Goal: Use online tool/utility: Utilize a website feature to perform a specific function

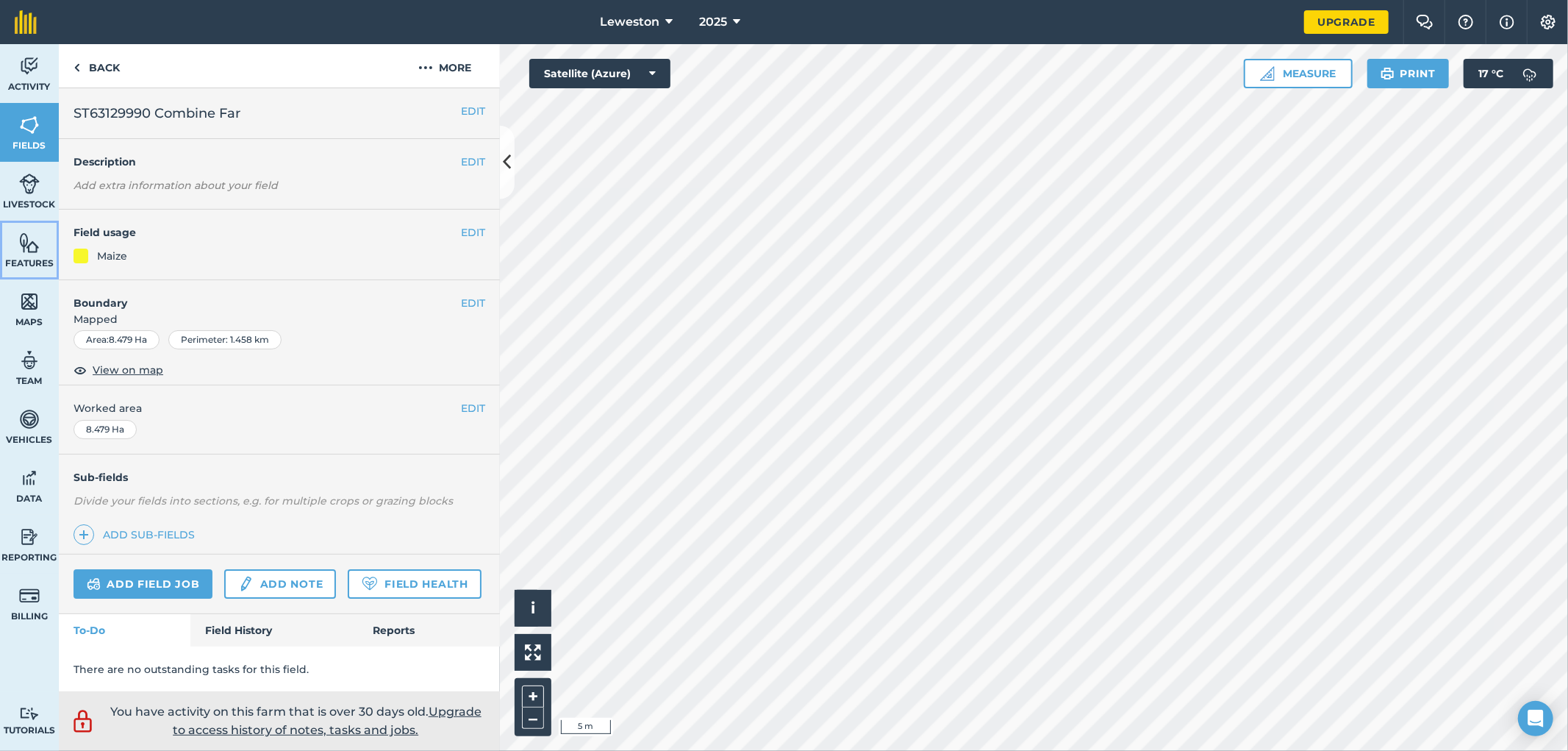
click at [30, 272] on link "Features" at bounding box center [29, 250] width 58 height 58
click at [9, 253] on link "Features" at bounding box center [29, 250] width 58 height 58
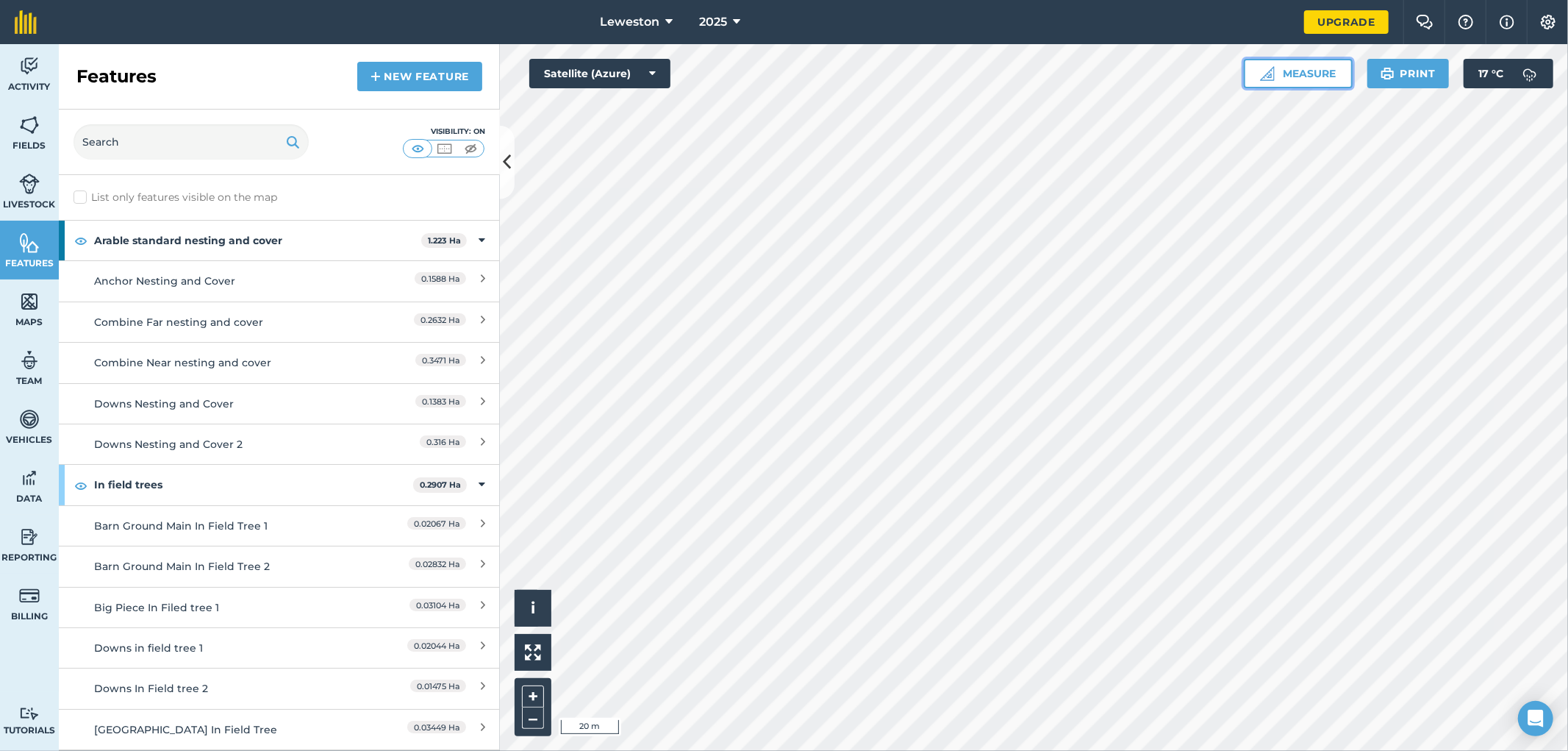
click at [1293, 74] on button "Measure" at bounding box center [1299, 73] width 109 height 29
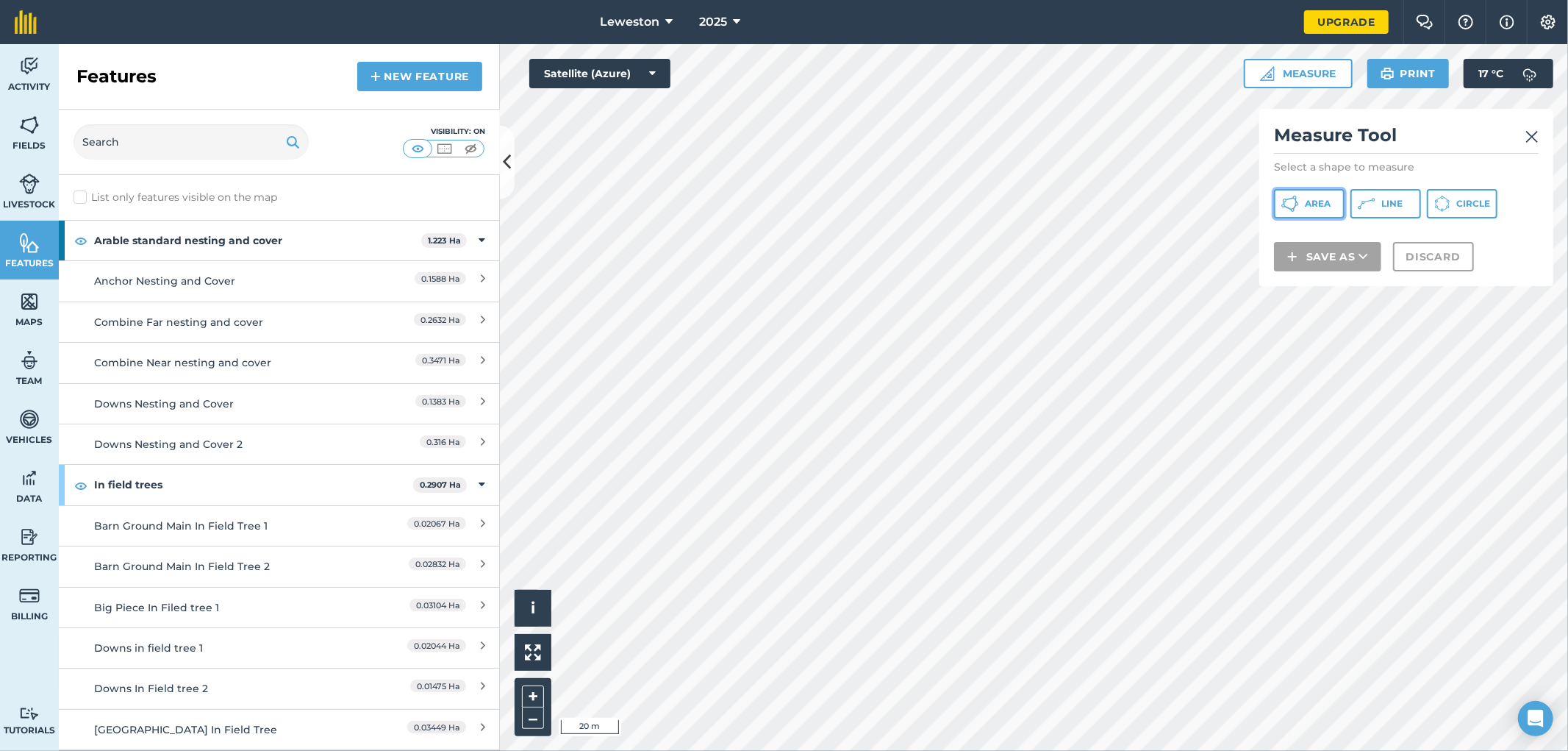
click at [1300, 200] on button "Area" at bounding box center [1309, 203] width 71 height 29
click at [1402, 268] on button "Discard" at bounding box center [1433, 275] width 81 height 29
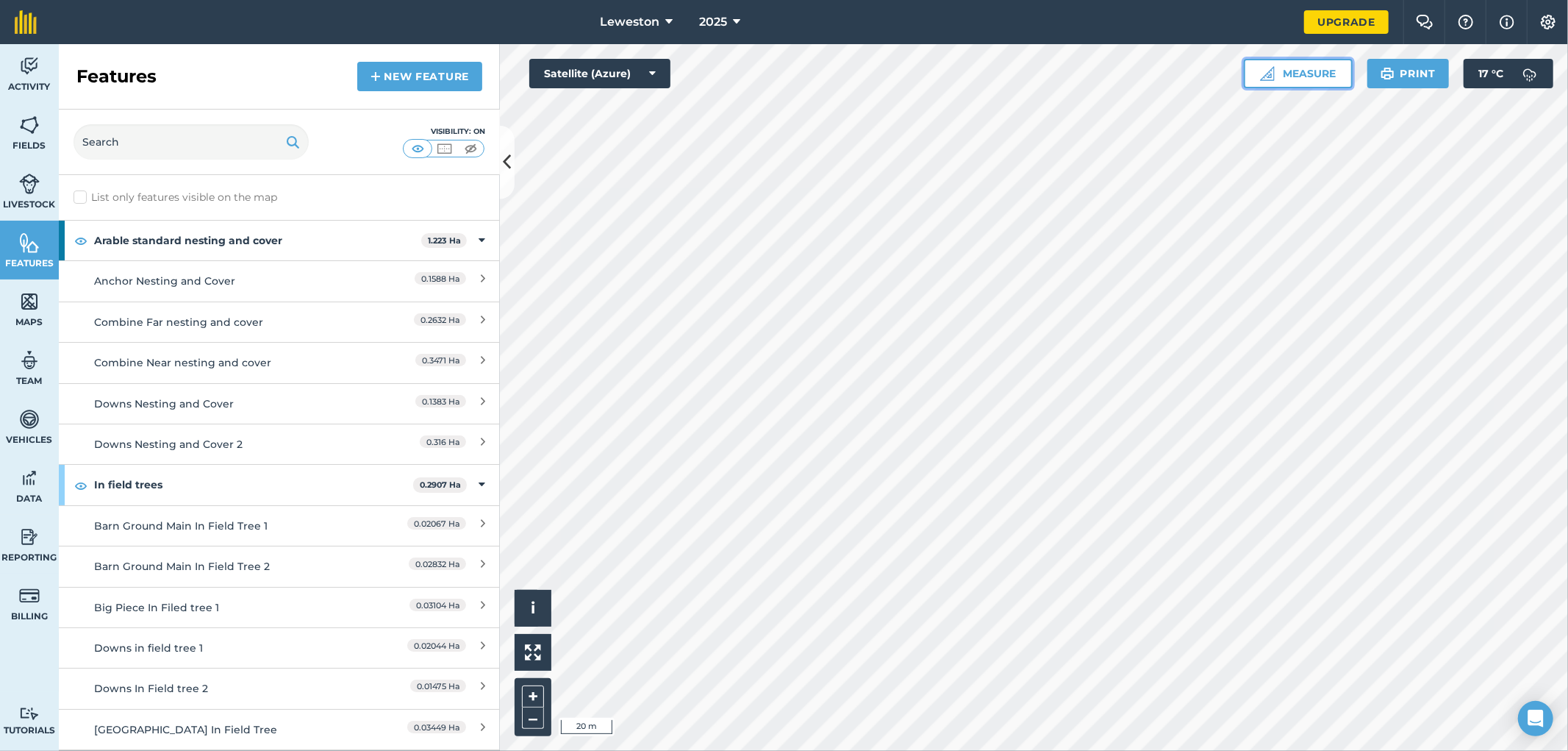
click at [1345, 68] on button "Measure" at bounding box center [1299, 73] width 109 height 29
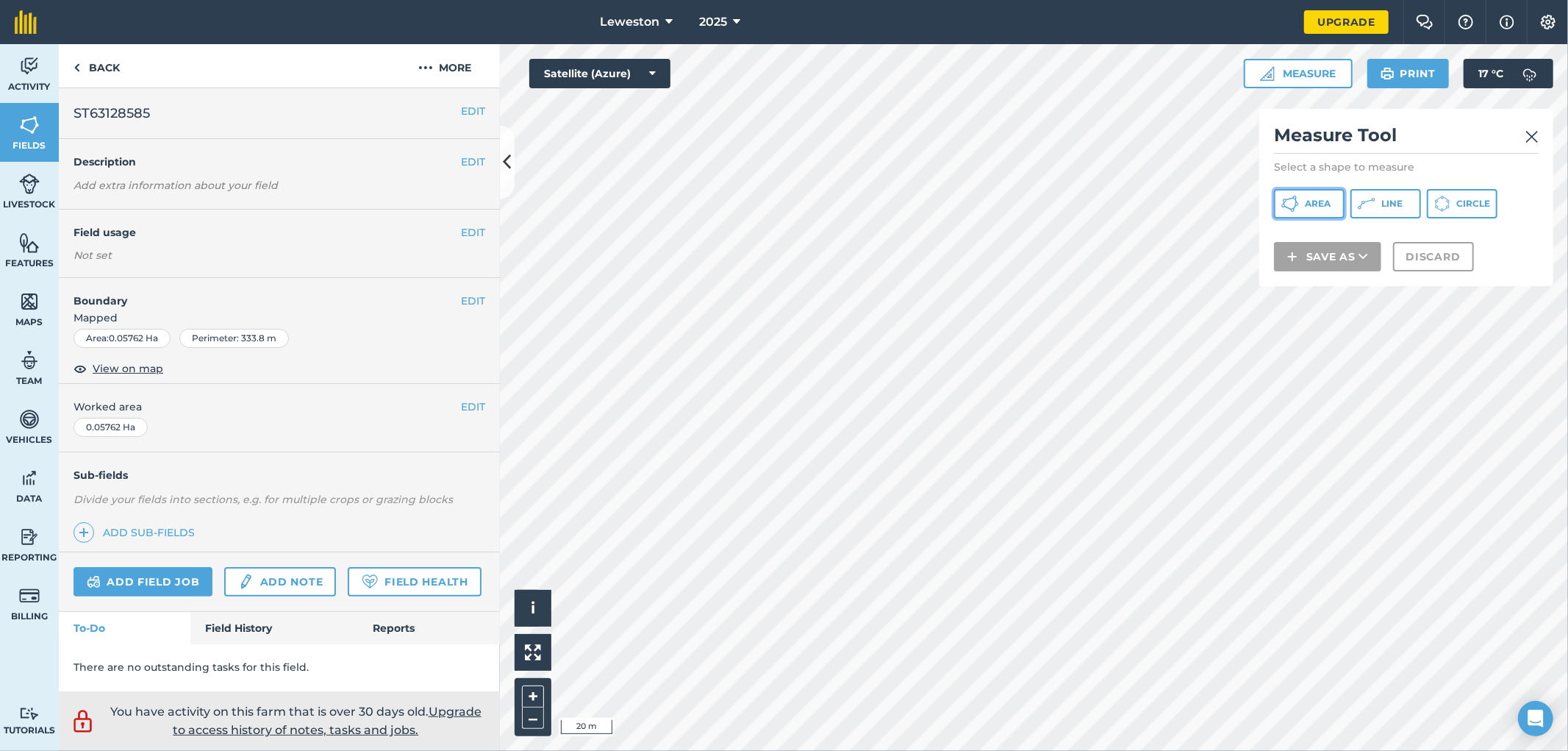
click at [1325, 209] on span "Area" at bounding box center [1318, 203] width 25 height 12
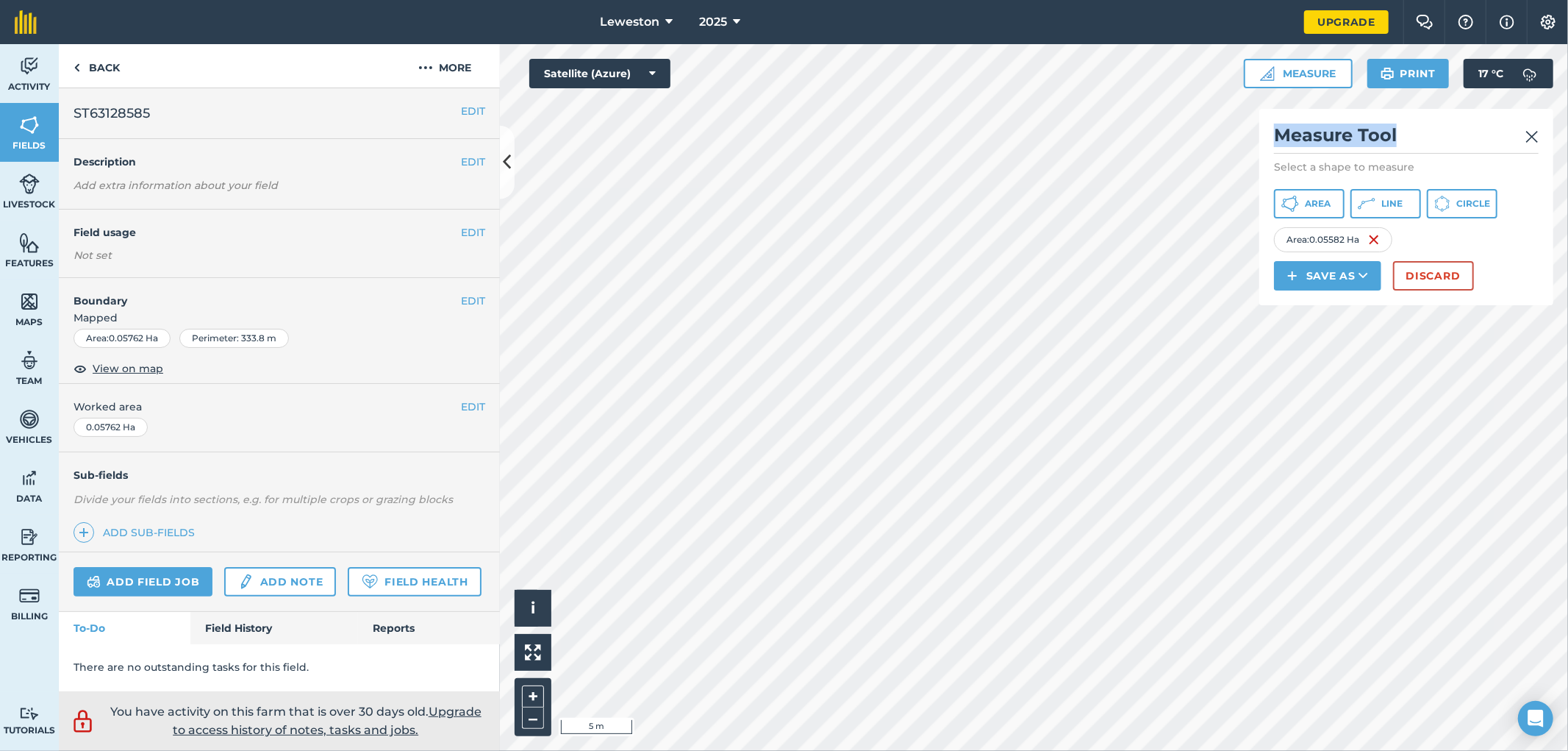
click at [1026, 157] on div "Click to start drawing i © 2025 TomTom, Microsoft 5 m + – Satellite (Azure) Mea…" at bounding box center [1034, 397] width 1068 height 706
drag, startPoint x: 1462, startPoint y: 119, endPoint x: 1446, endPoint y: 252, distance: 134.0
click at [1446, 252] on div "Click to start drawing i © 2025 TomTom, Microsoft 10 m + – Satellite (Azure) Me…" at bounding box center [1034, 397] width 1068 height 706
click at [1342, 273] on button "Save as" at bounding box center [1328, 275] width 107 height 29
click at [1329, 369] on link "Note" at bounding box center [1328, 375] width 103 height 32
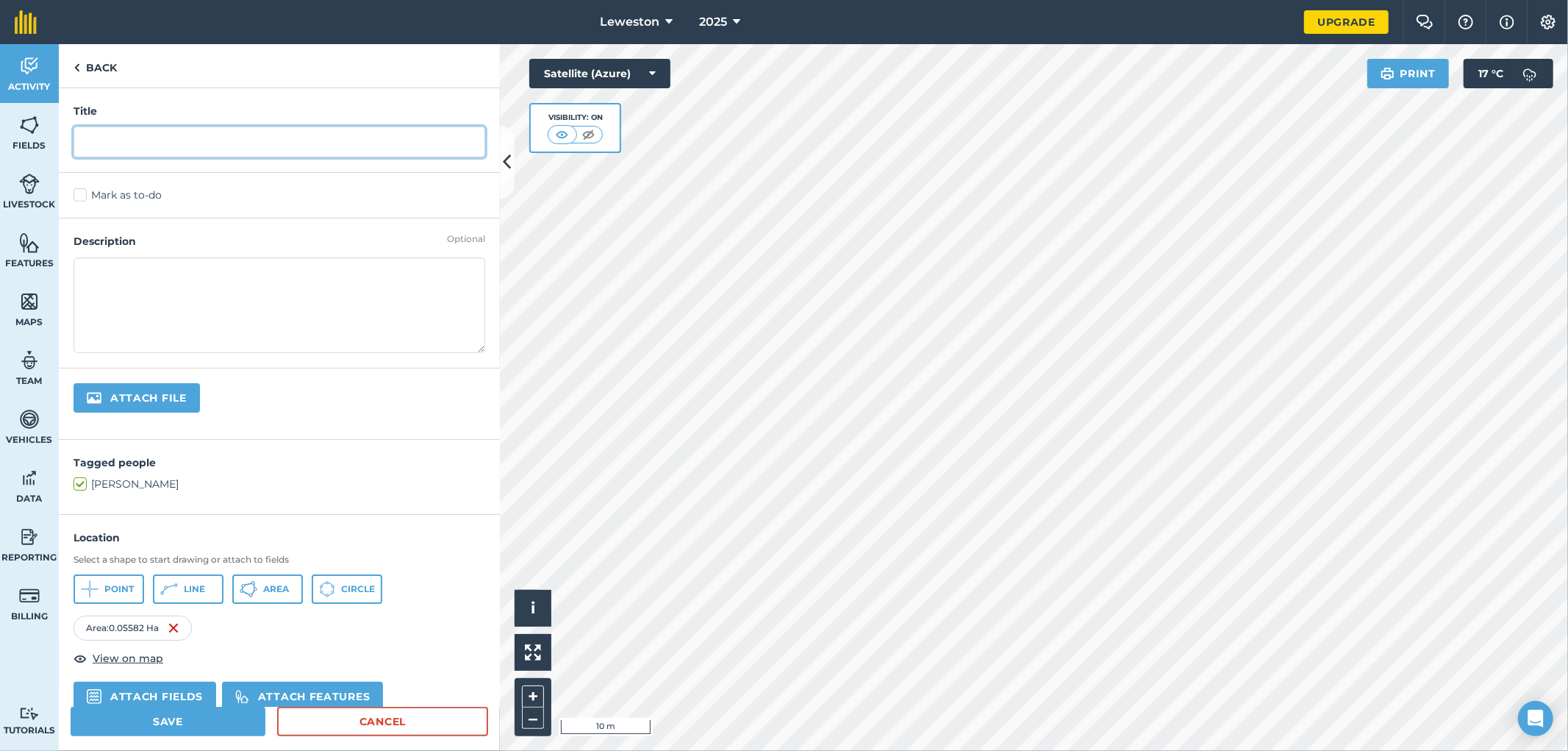
click at [159, 150] on input "text" at bounding box center [279, 142] width 411 height 31
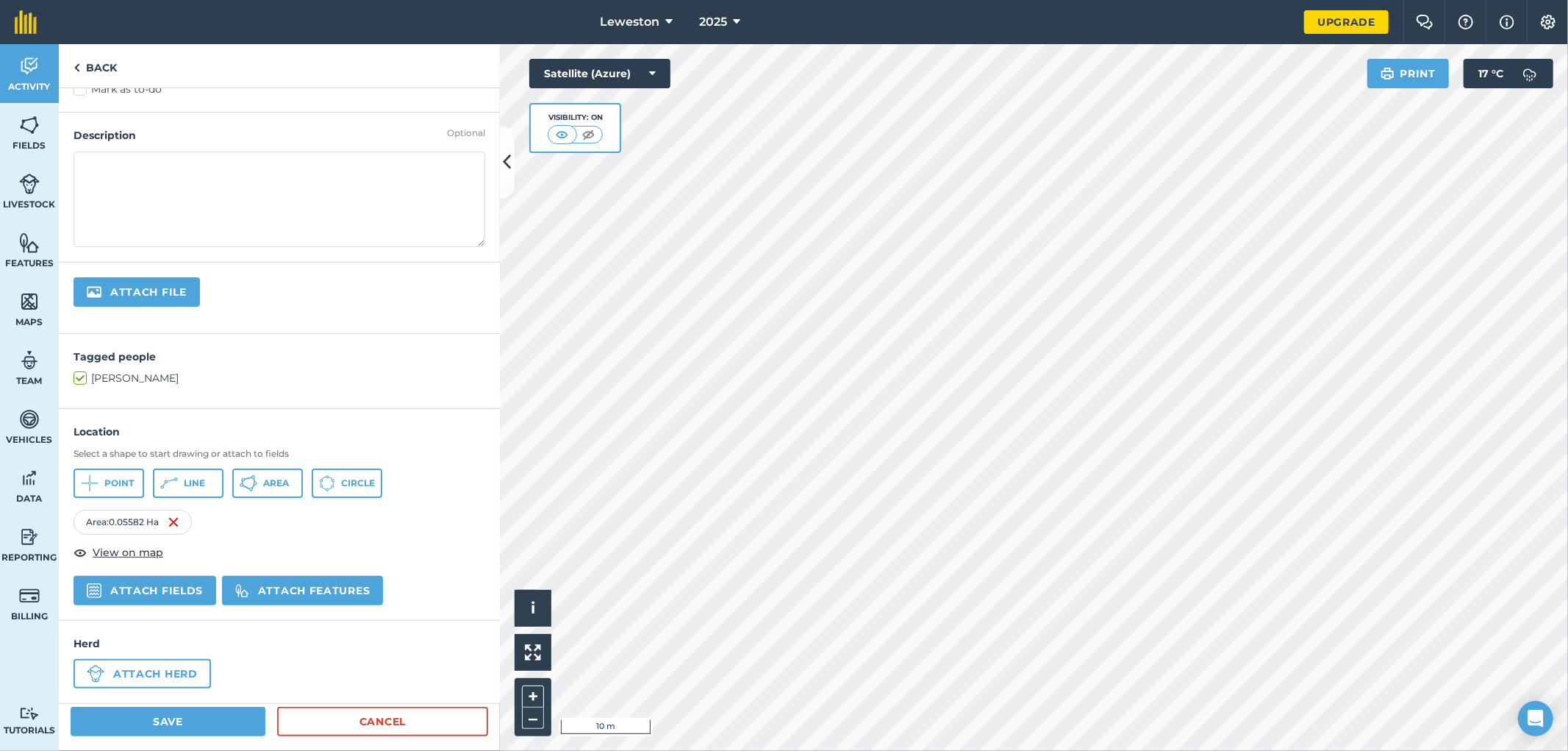
scroll to position [113, 0]
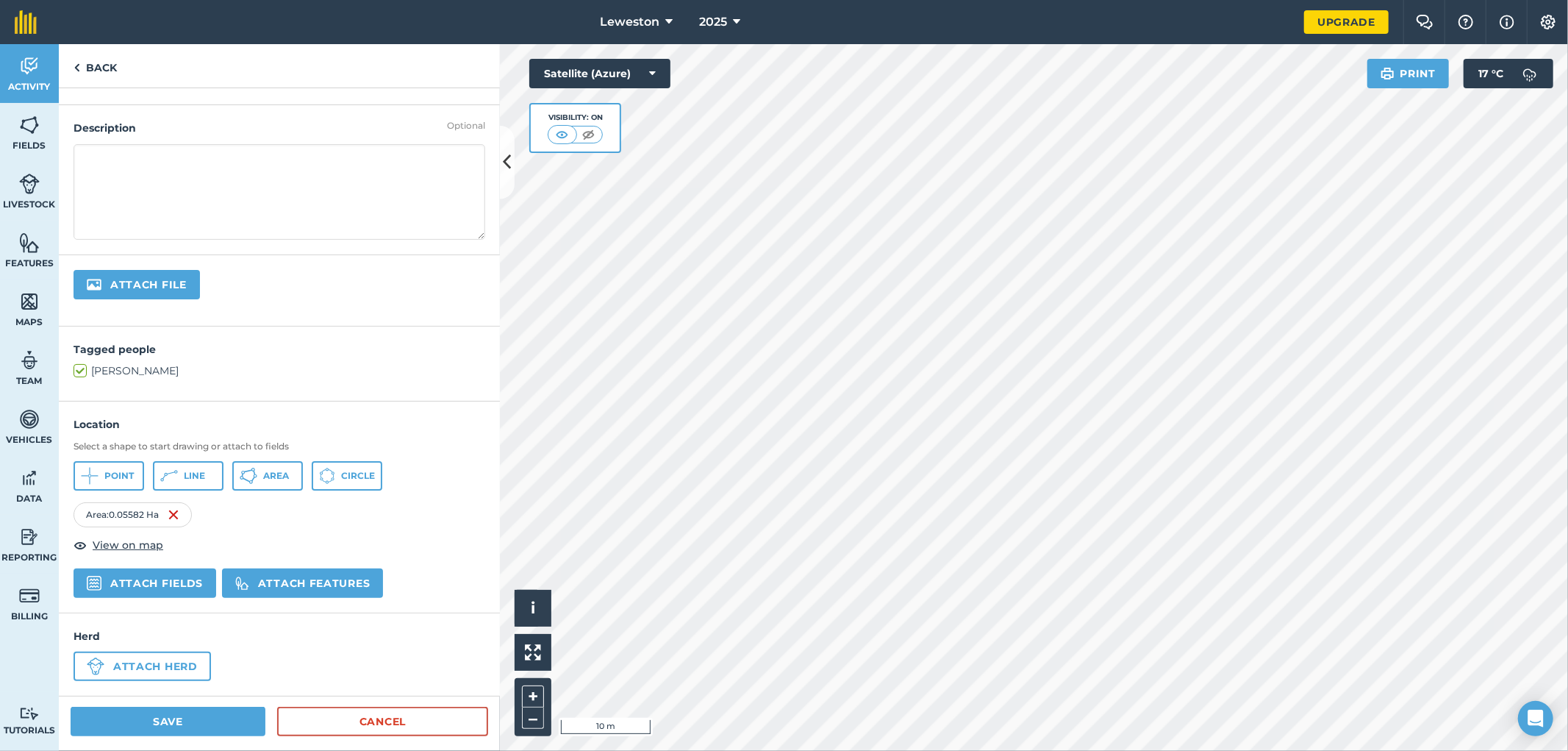
type input "woodland edge combine far"
click at [180, 717] on button "Save" at bounding box center [168, 721] width 195 height 29
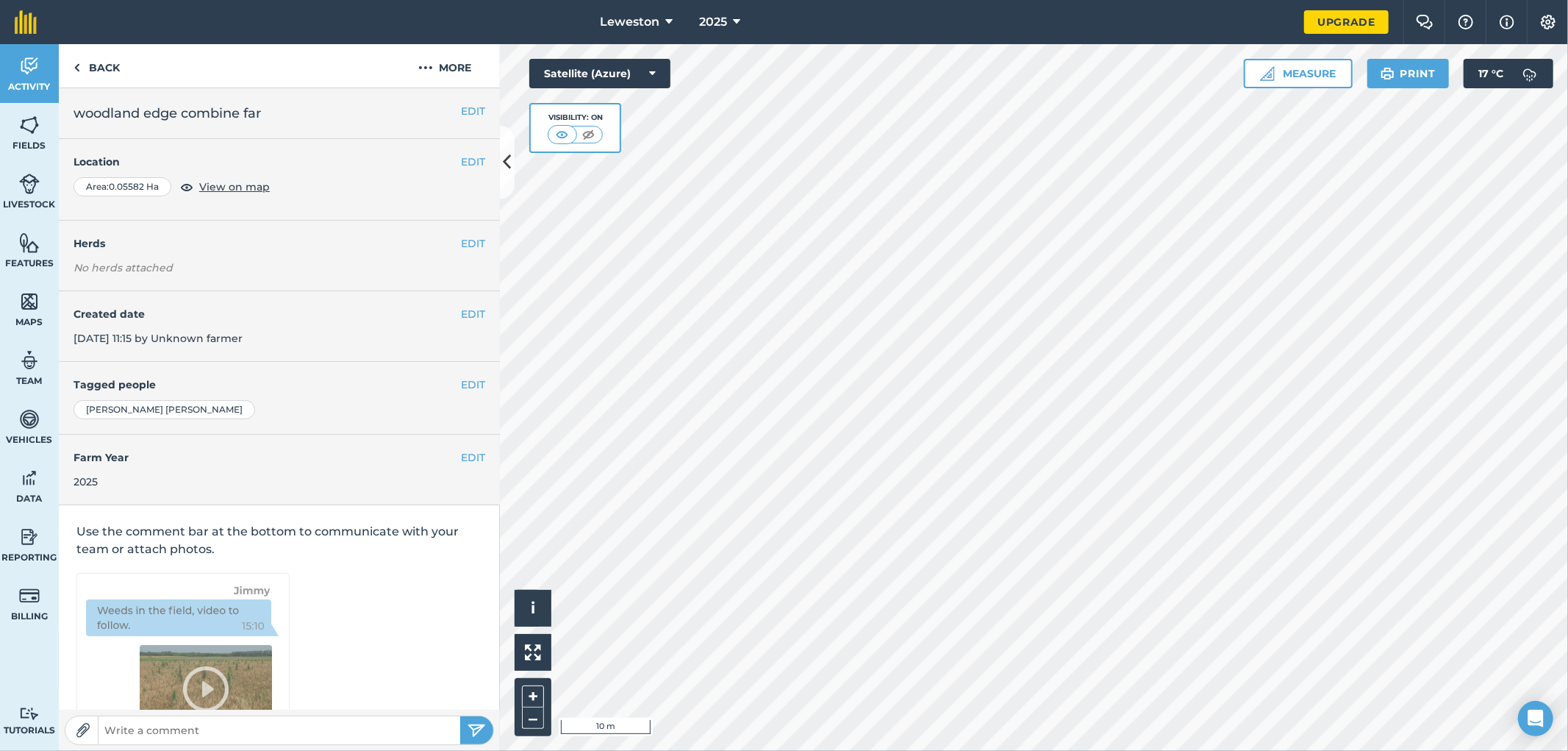
click at [1275, 750] on html "Leweston 2025 Upgrade Farm Chat Help Info Settings Map printing is not availabl…" at bounding box center [784, 376] width 1568 height 751
click at [1299, 66] on button "Measure" at bounding box center [1299, 73] width 109 height 29
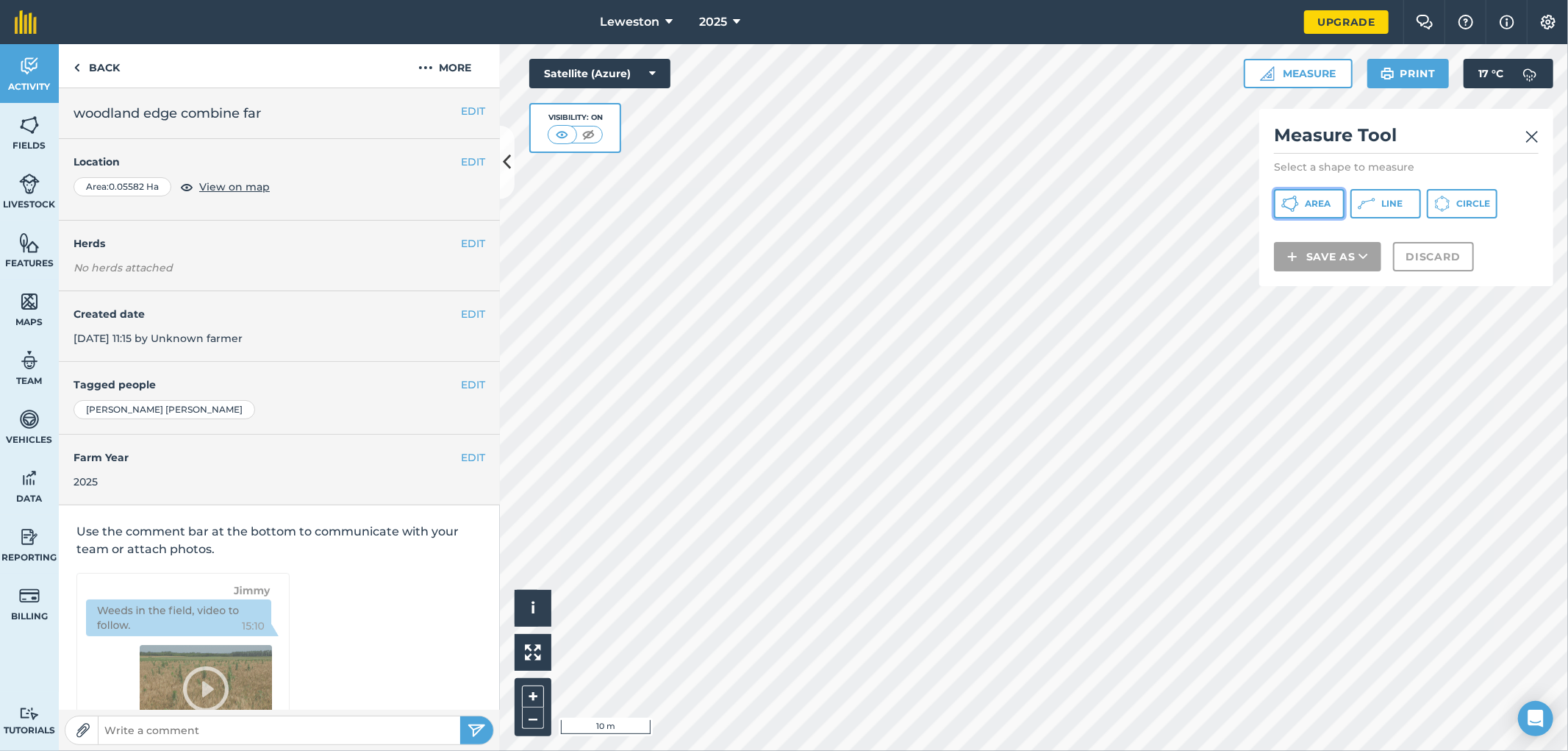
click at [1325, 200] on span "Area" at bounding box center [1318, 203] width 25 height 12
click at [986, 750] on html "Leweston 2025 Upgrade Farm Chat Help Info Settings Map printing is not availabl…" at bounding box center [784, 376] width 1568 height 751
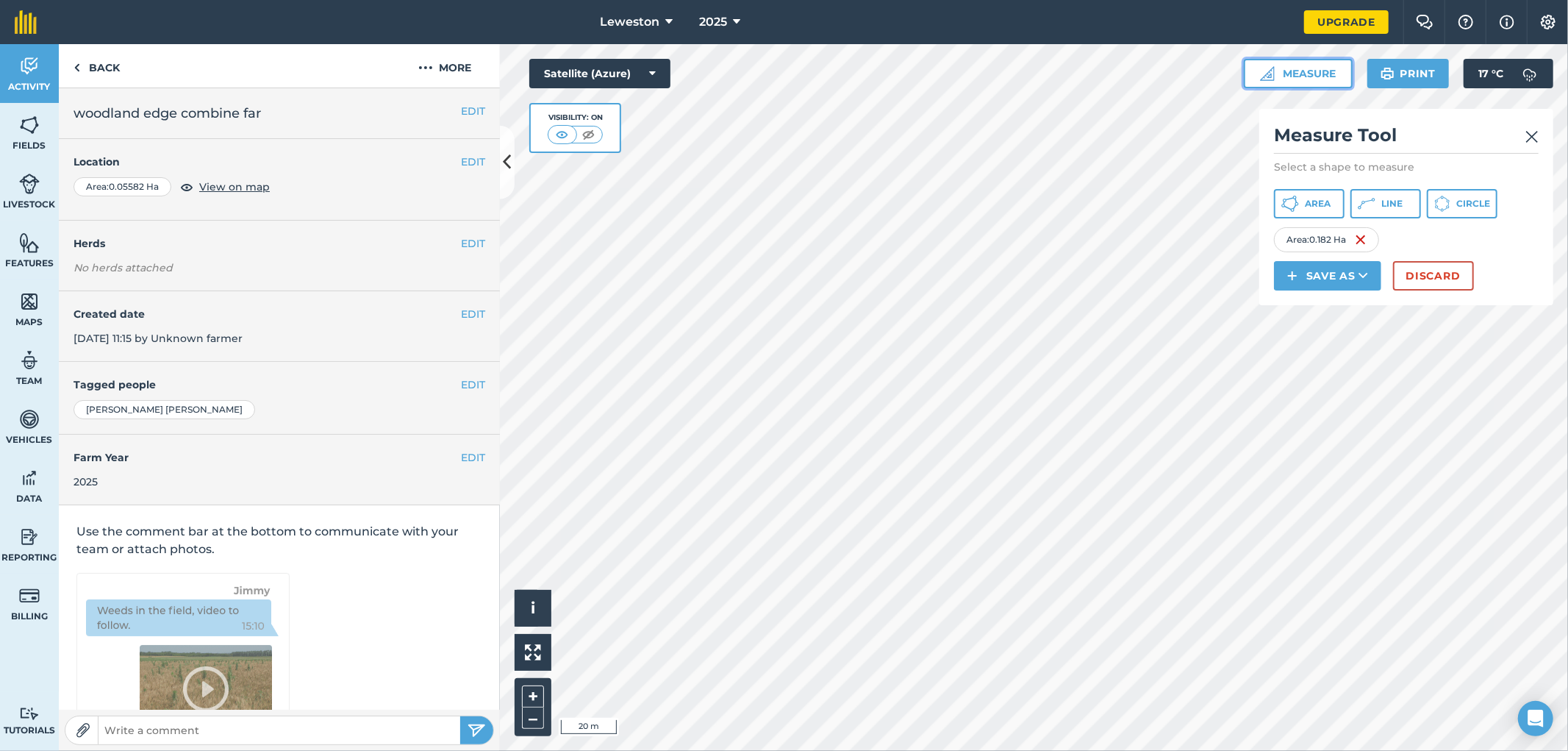
click at [1292, 75] on button "Measure" at bounding box center [1299, 73] width 109 height 29
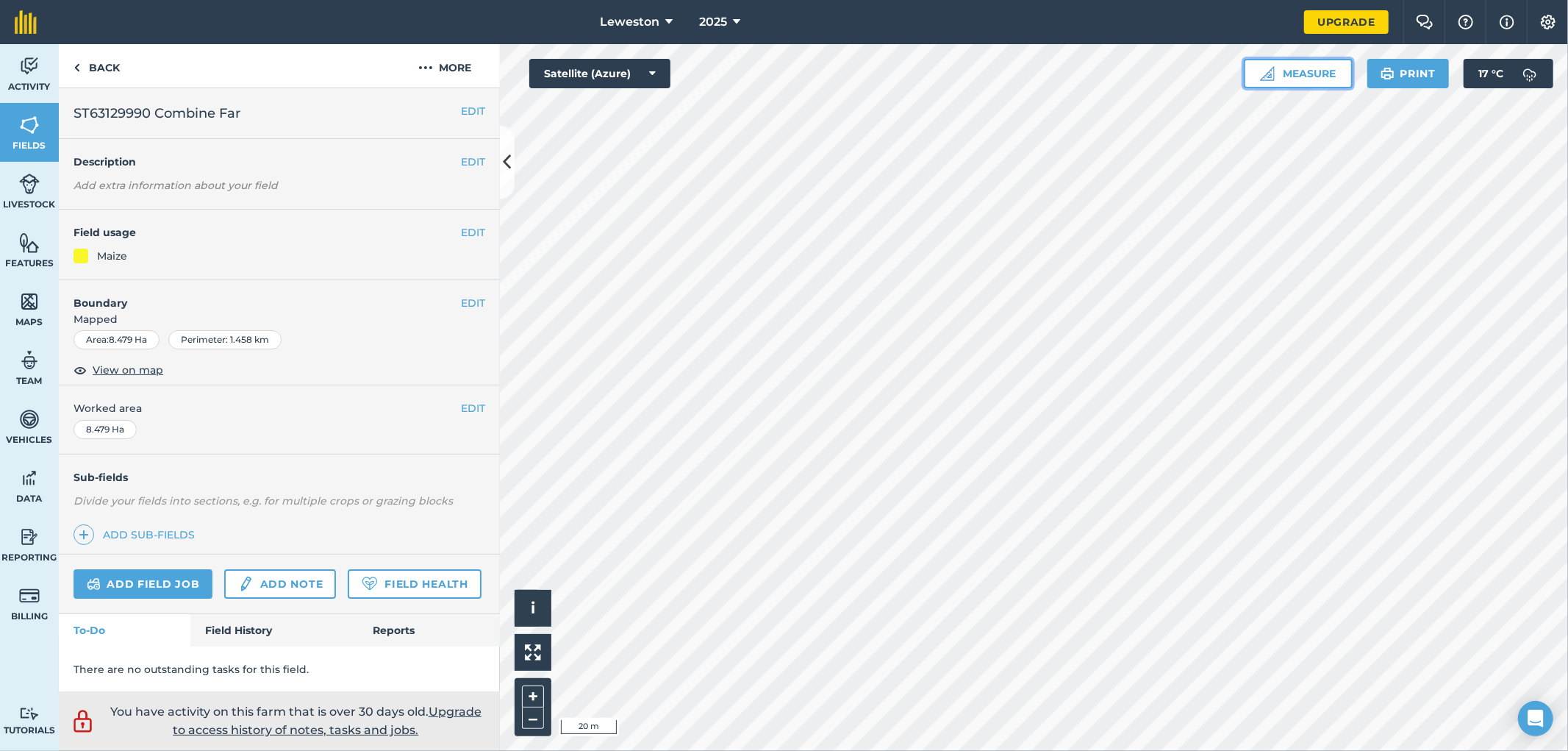
click at [1296, 75] on button "Measure" at bounding box center [1299, 73] width 109 height 29
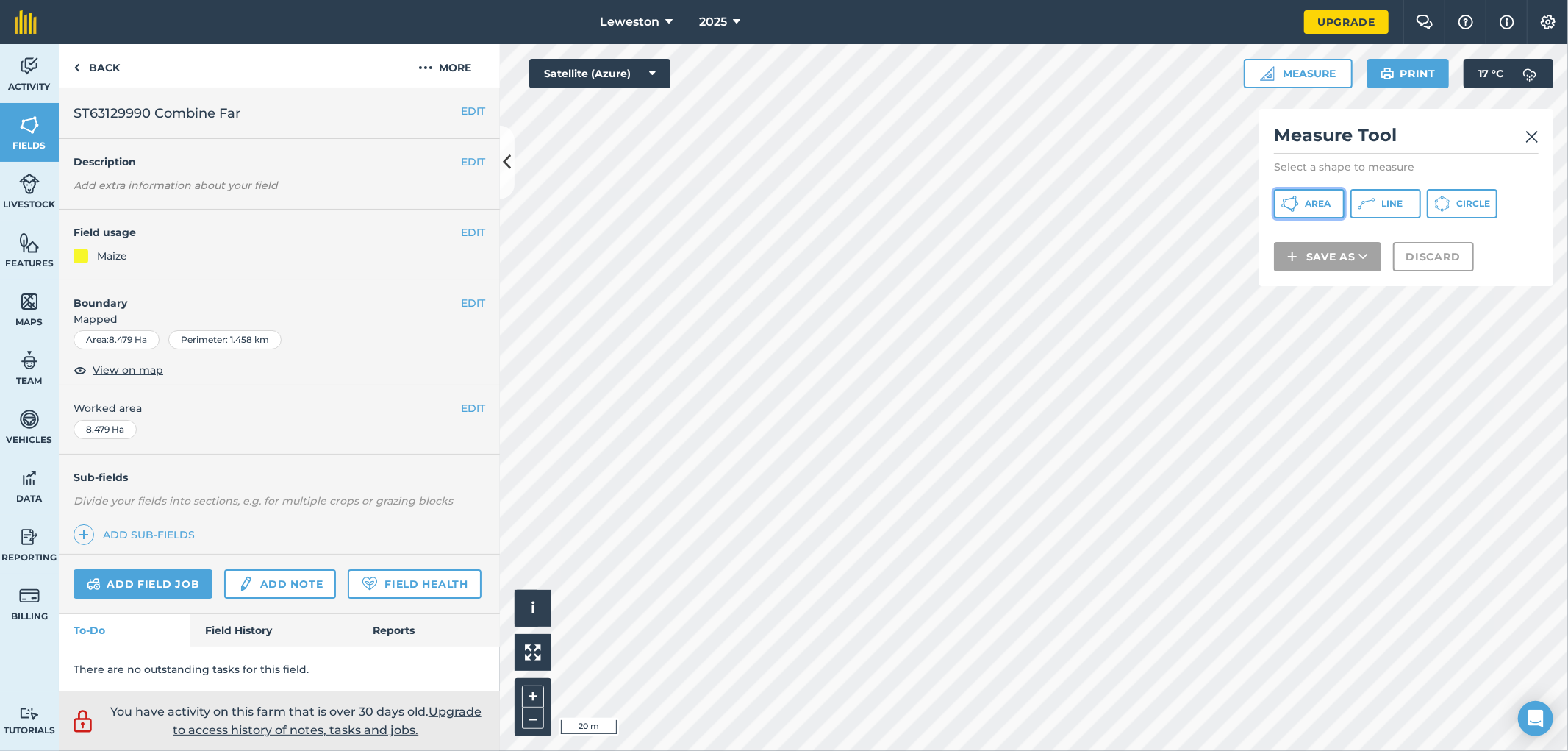
click at [1313, 201] on span "Area" at bounding box center [1318, 203] width 25 height 12
click at [944, 750] on html "Leweston 2025 Upgrade Farm Chat Help Info Settings Map printing is not availabl…" at bounding box center [784, 376] width 1568 height 751
click at [769, 750] on html "Leweston 2025 Upgrade Farm Chat Help Info Settings Map printing is not availabl…" at bounding box center [784, 376] width 1568 height 751
click at [650, 750] on html "Leweston 2025 Upgrade Farm Chat Help Info Settings Map printing is not availabl…" at bounding box center [784, 376] width 1568 height 751
click at [1322, 209] on span "Area" at bounding box center [1318, 203] width 25 height 12
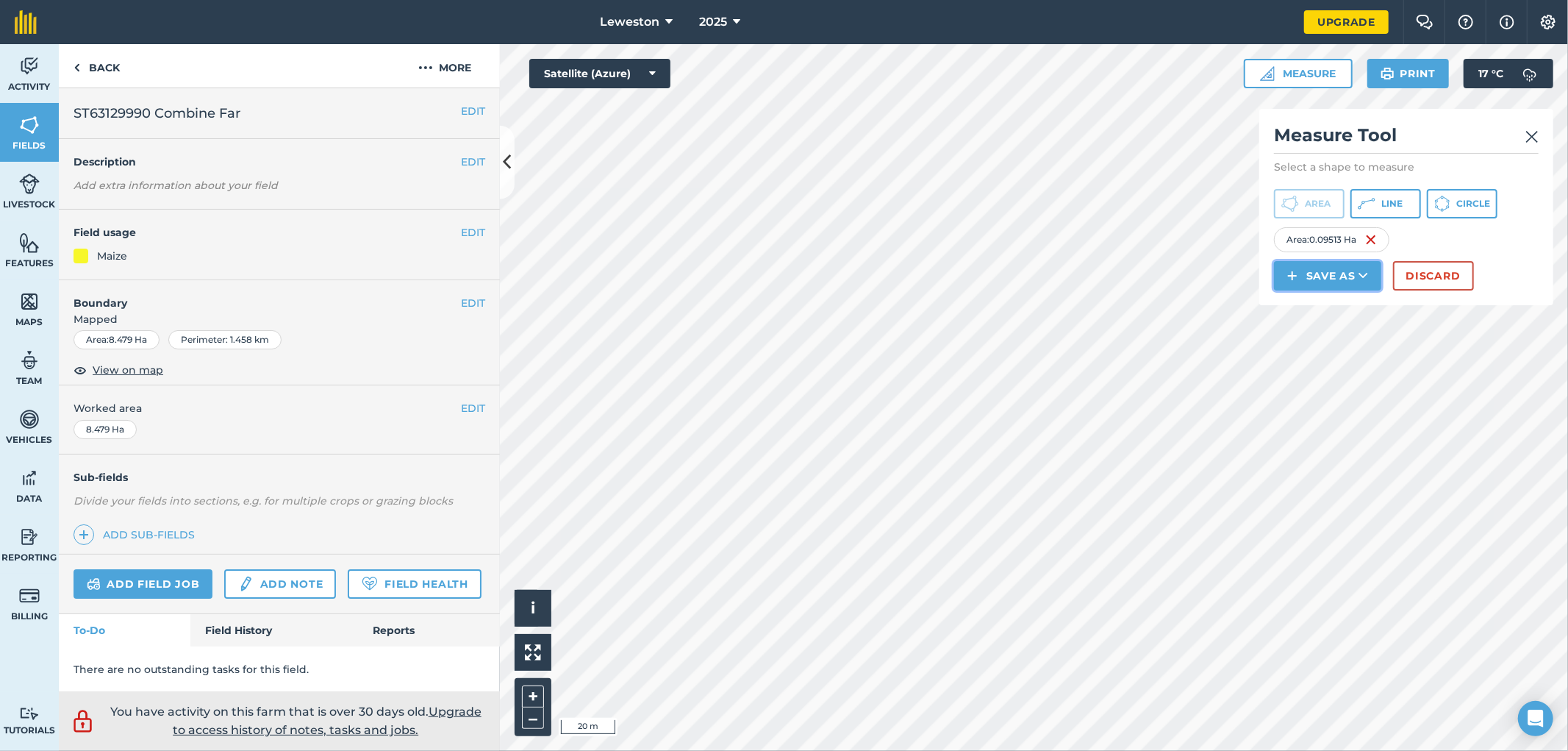
click at [1338, 275] on button "Save as" at bounding box center [1328, 275] width 107 height 29
click at [1338, 363] on link "Note" at bounding box center [1328, 375] width 103 height 32
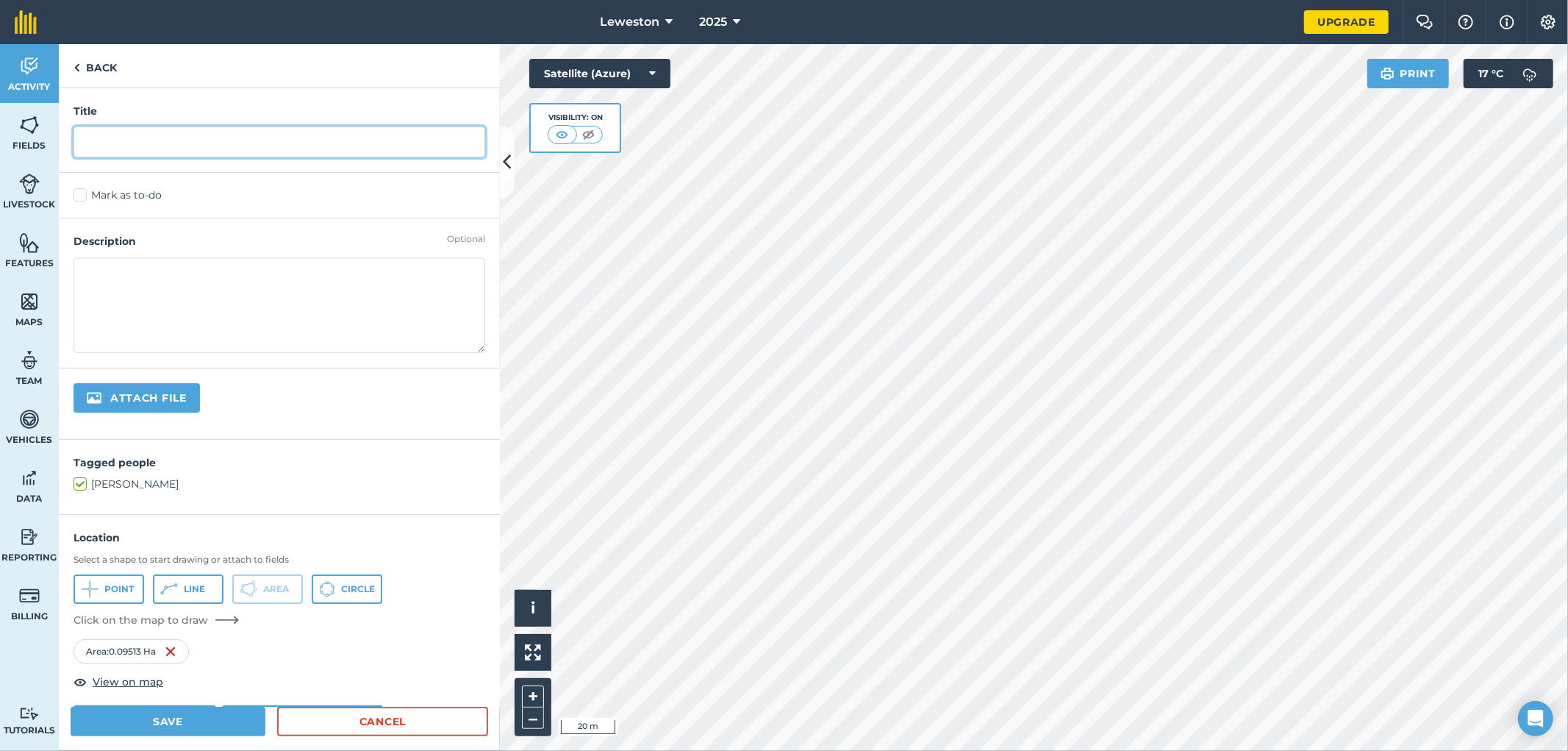
click at [143, 129] on input "text" at bounding box center [279, 142] width 411 height 31
type input "woodland edge combine far"
click at [180, 730] on button "Save" at bounding box center [168, 721] width 195 height 29
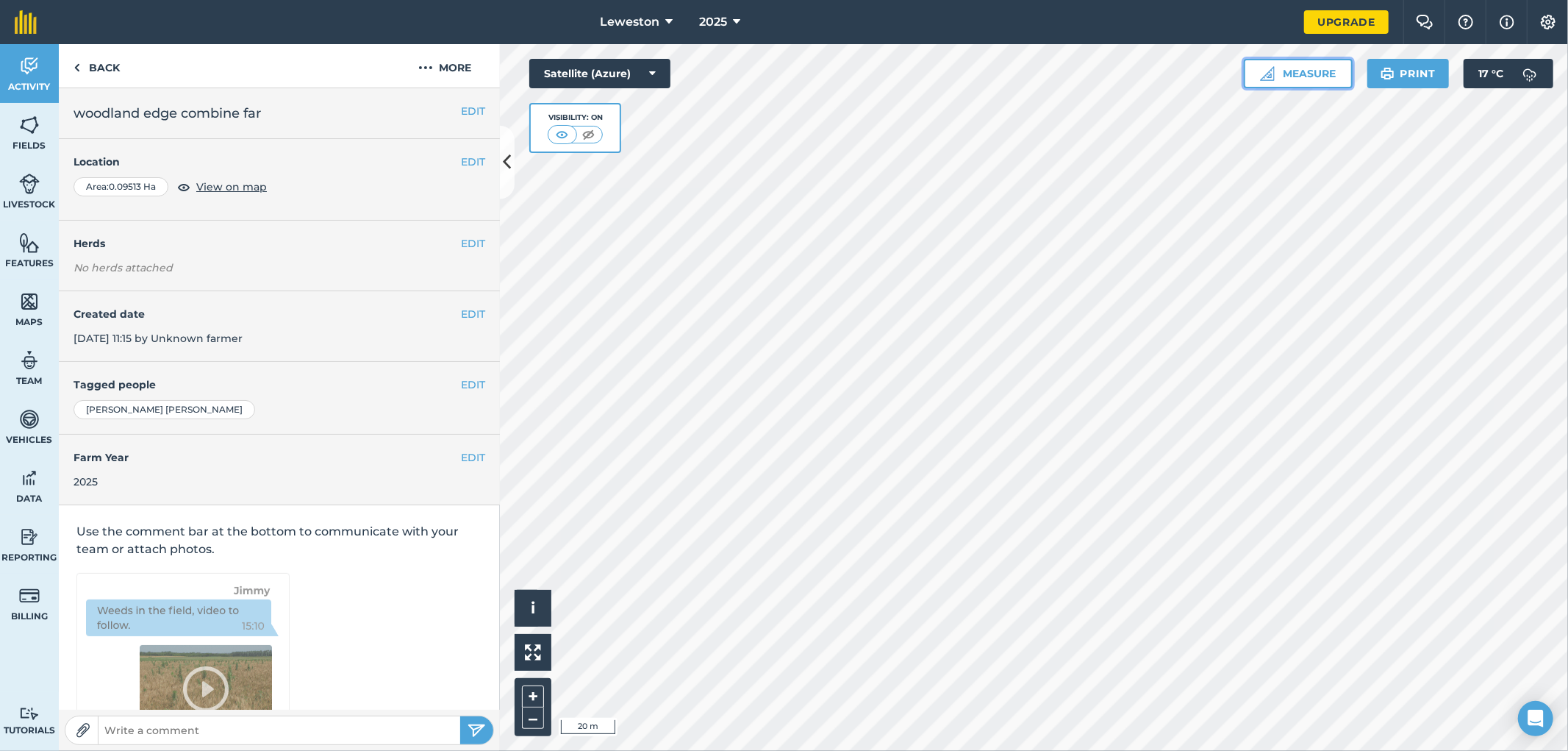
click at [1305, 74] on button "Measure" at bounding box center [1299, 73] width 109 height 29
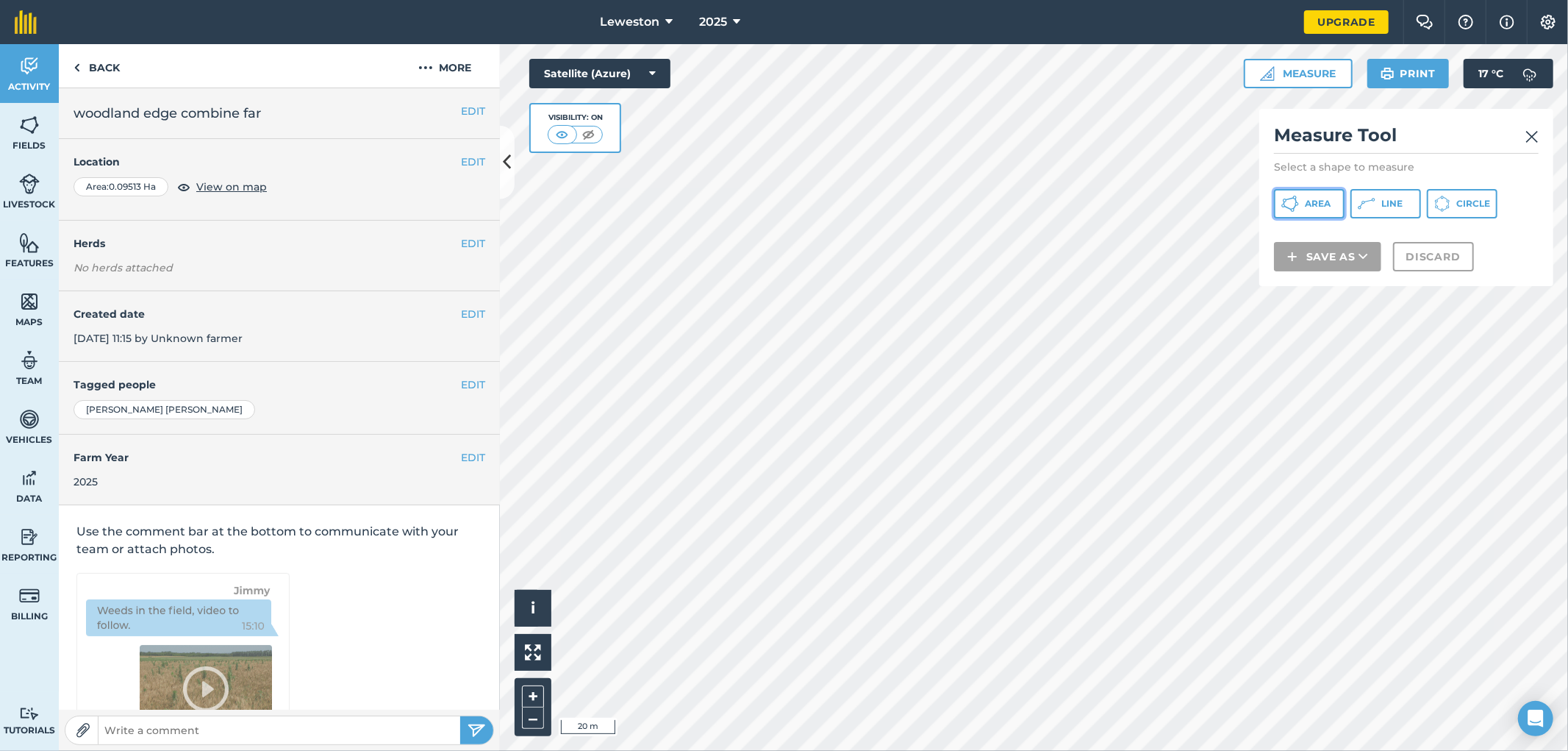
click at [1327, 203] on span "Area" at bounding box center [1318, 203] width 25 height 12
